Goal: Check status

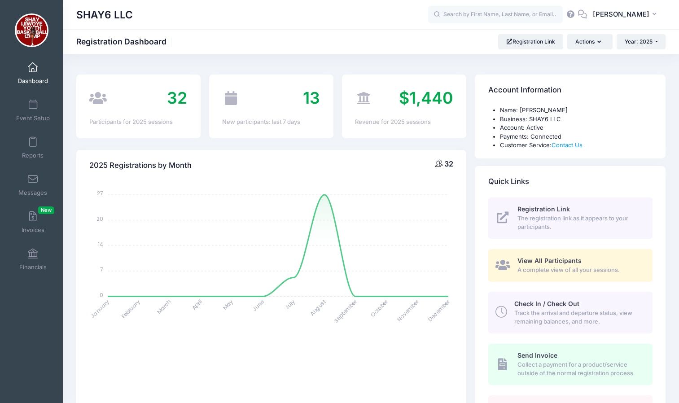
select select
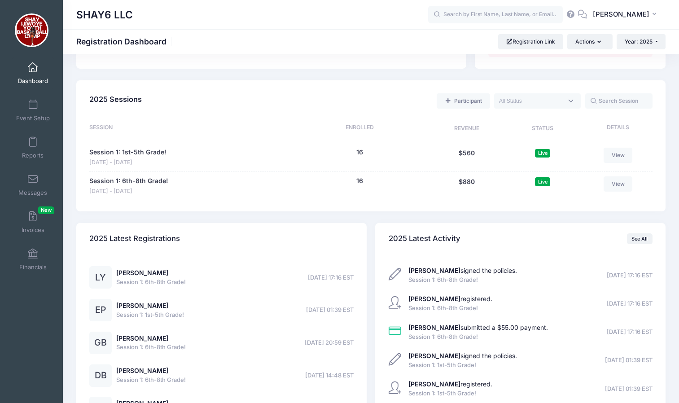
click at [390, 318] on div "[PERSON_NAME] signed the policies. Session 1: 6th-8th Grade! [DATE] 17:16 EST […" at bounding box center [521, 347] width 264 height 163
click at [135, 154] on link "Session 1: 1st-5th Grade!" at bounding box center [127, 152] width 77 height 9
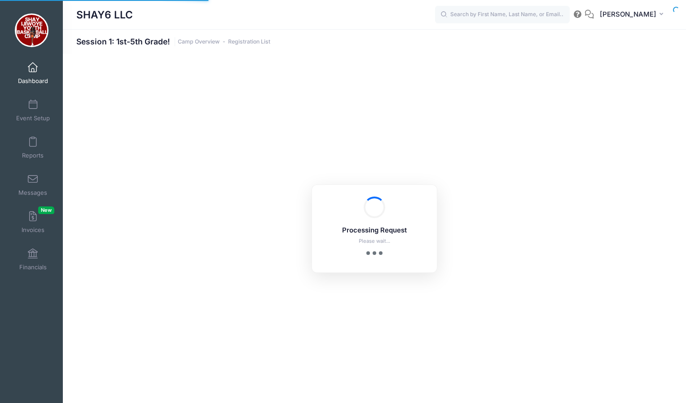
select select "10"
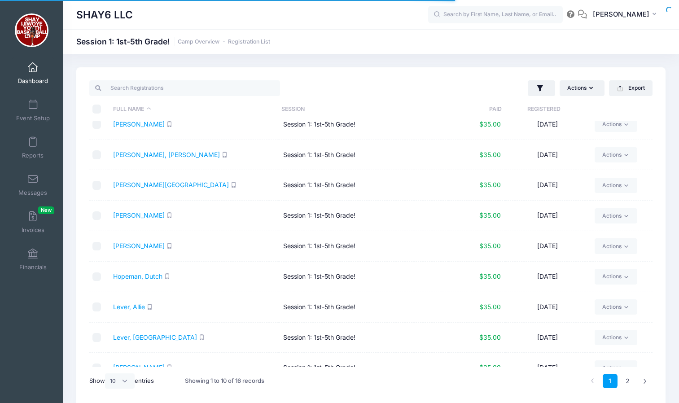
scroll to position [58, 0]
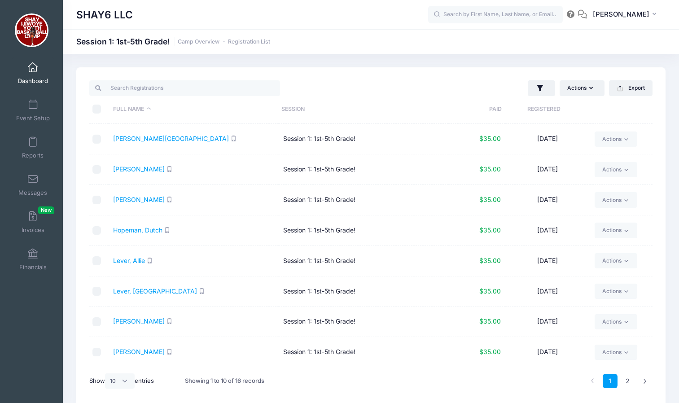
click at [402, 213] on td "Session 1: 1st-5th Grade!" at bounding box center [364, 200] width 170 height 31
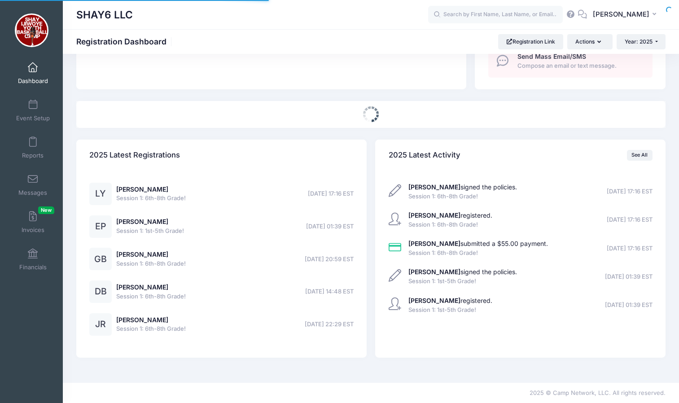
scroll to position [371, 0]
select select
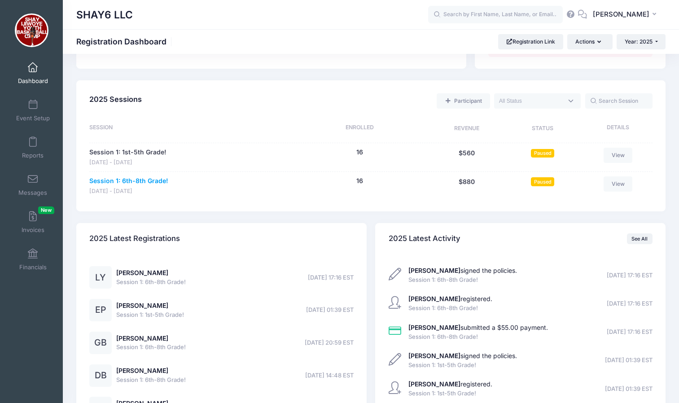
click at [138, 183] on link "Session 1: 6th-8th Grade!" at bounding box center [128, 180] width 79 height 9
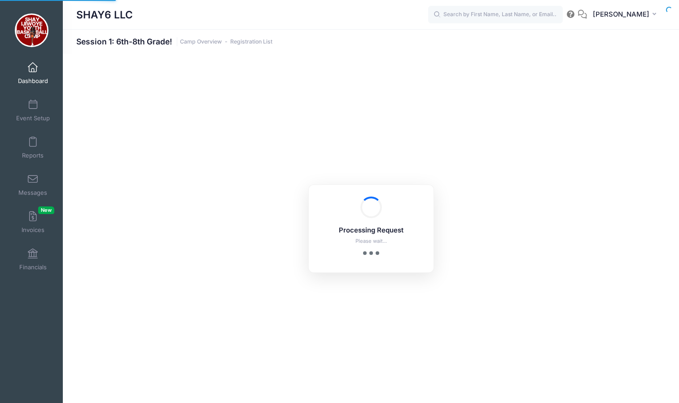
select select "10"
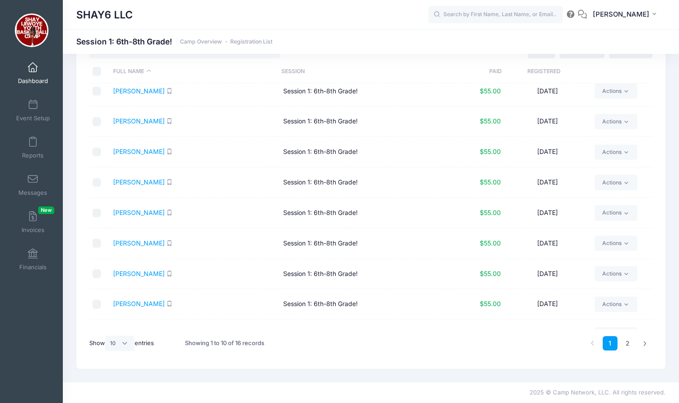
click at [409, 211] on td "Session 1: 6th-8th Grade!" at bounding box center [364, 213] width 170 height 31
